Goal: Information Seeking & Learning: Learn about a topic

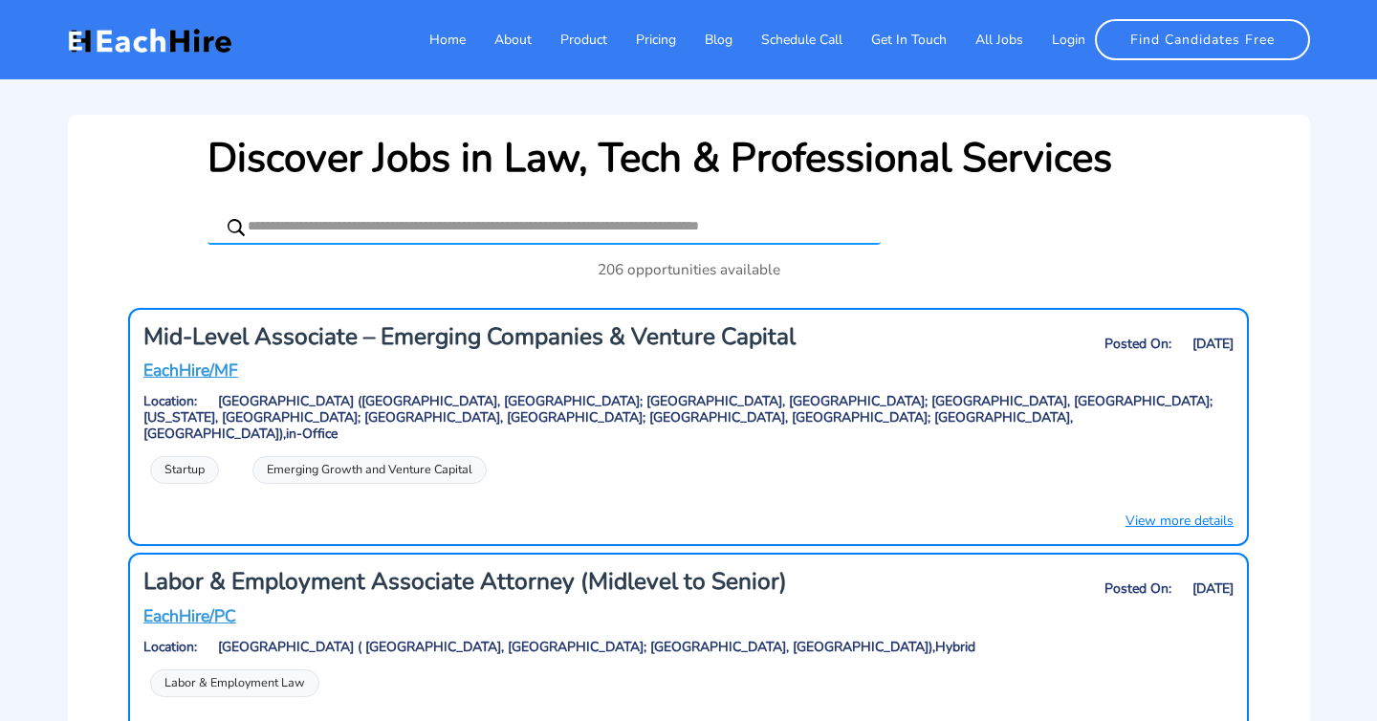
click at [479, 326] on h3 "Mid-Level Associate – Emerging Companies & Venture Capital" at bounding box center [503, 337] width 720 height 28
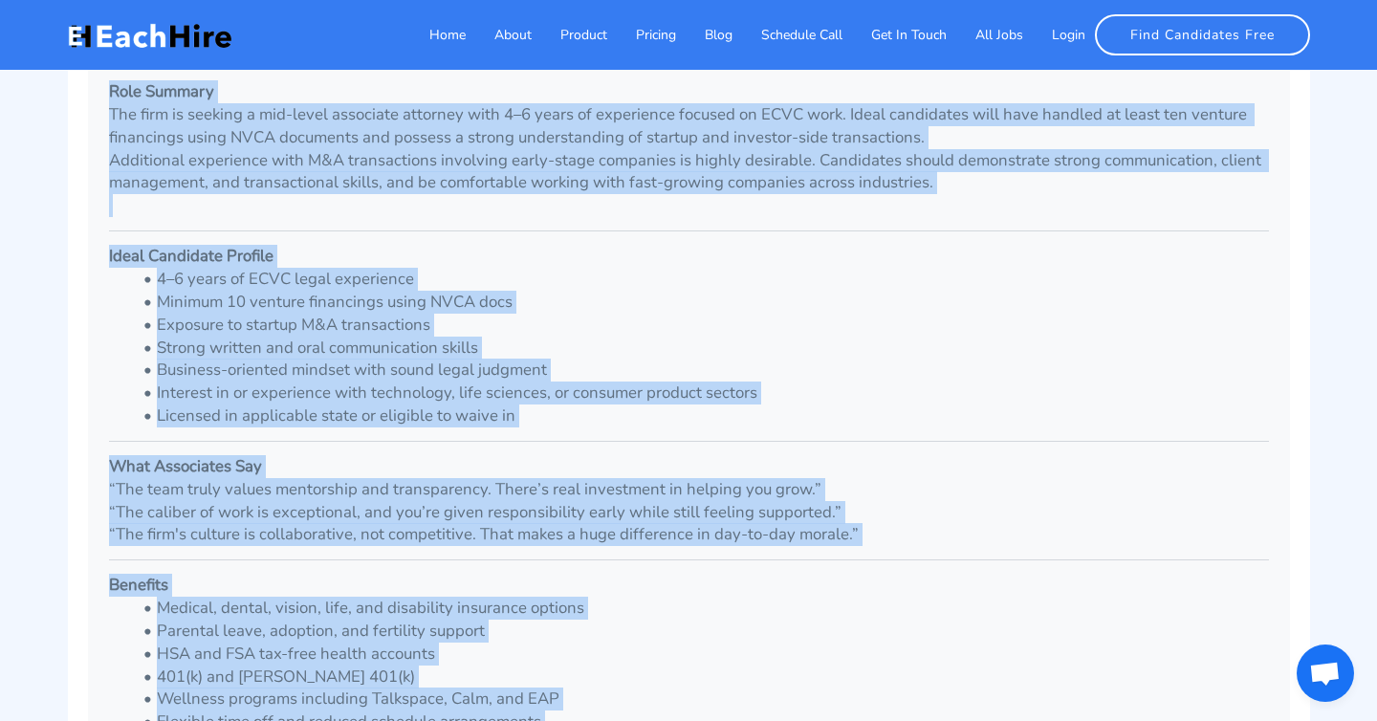
scroll to position [934, 0]
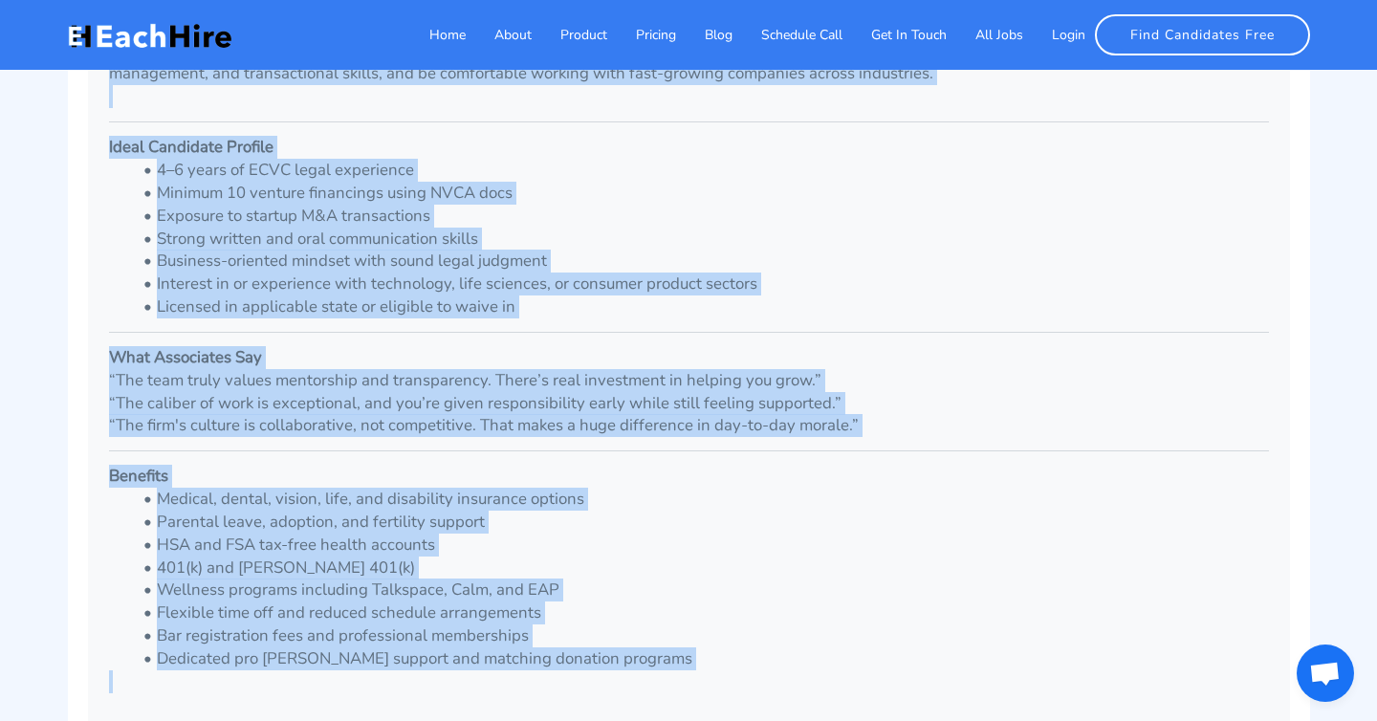
drag, startPoint x: 91, startPoint y: 147, endPoint x: 726, endPoint y: 601, distance: 780.3
copy div "Mid-Level Associate – Emerging Companies & Venture Capital EachHire/MF Apply Lo…"
